Goal: Check status: Check status

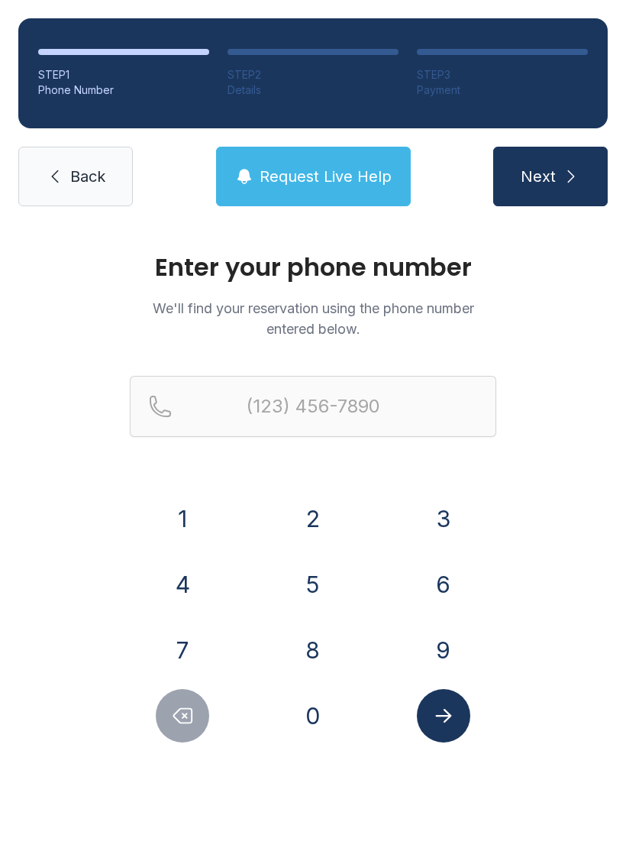
click at [328, 645] on button "8" at bounding box center [312, 649] width 53 height 53
click at [189, 577] on button "4" at bounding box center [182, 583] width 53 height 53
click at [443, 528] on button "3" at bounding box center [443, 518] width 53 height 53
click at [202, 580] on button "4" at bounding box center [182, 583] width 53 height 53
click at [453, 596] on button "6" at bounding box center [443, 583] width 53 height 53
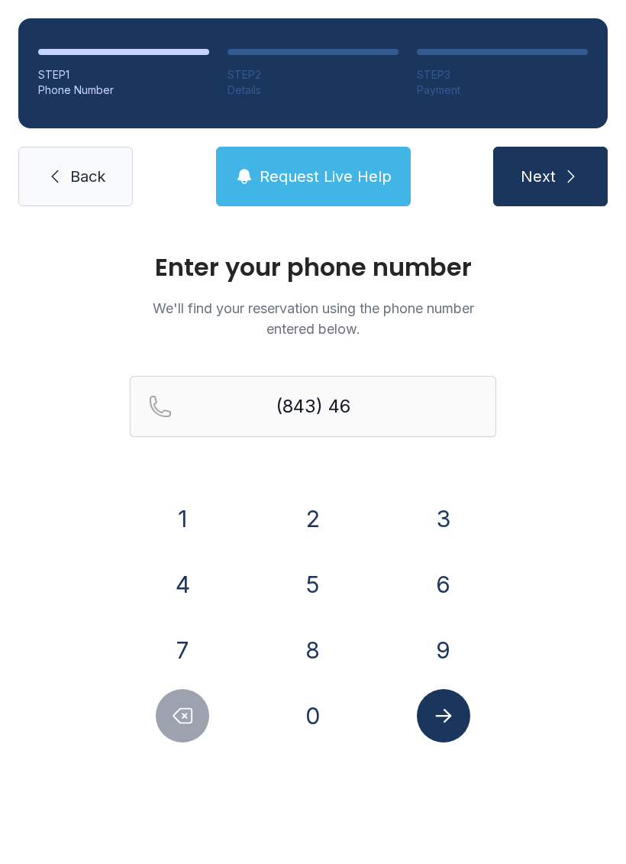
click at [322, 597] on button "5" at bounding box center [312, 583] width 53 height 53
click at [440, 668] on button "9" at bounding box center [443, 649] width 53 height 53
click at [442, 587] on button "6" at bounding box center [443, 583] width 53 height 53
click at [190, 520] on button "1" at bounding box center [182, 518] width 53 height 53
click at [447, 666] on button "9" at bounding box center [443, 649] width 53 height 53
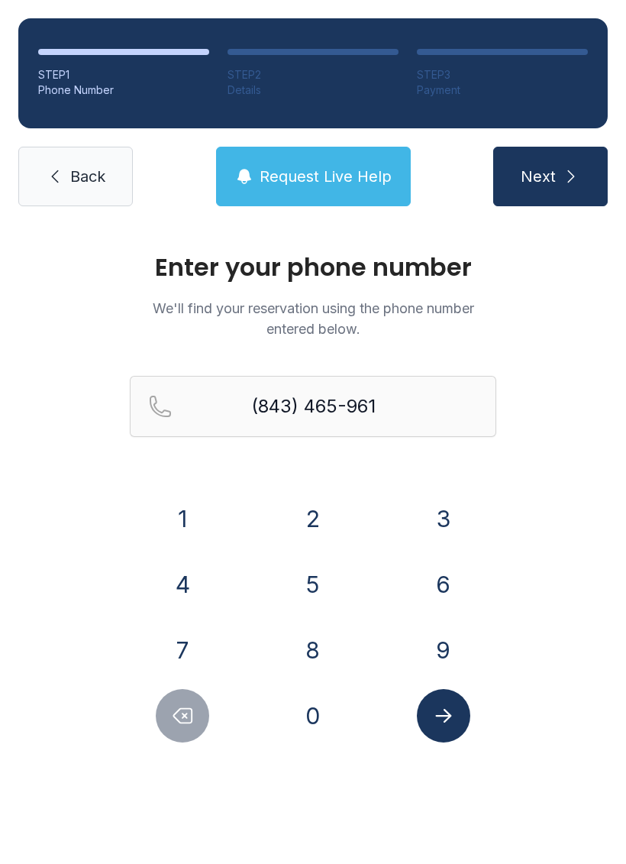
type input "[PHONE_NUMBER]"
click at [442, 724] on icon "Submit lookup form" at bounding box center [443, 715] width 23 height 23
